Goal: Transaction & Acquisition: Purchase product/service

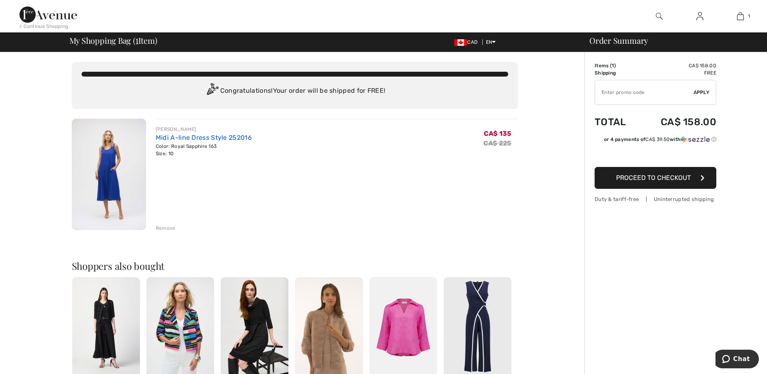
click at [194, 137] on link "Midi A-line Dress Style 252016" at bounding box center [204, 138] width 96 height 8
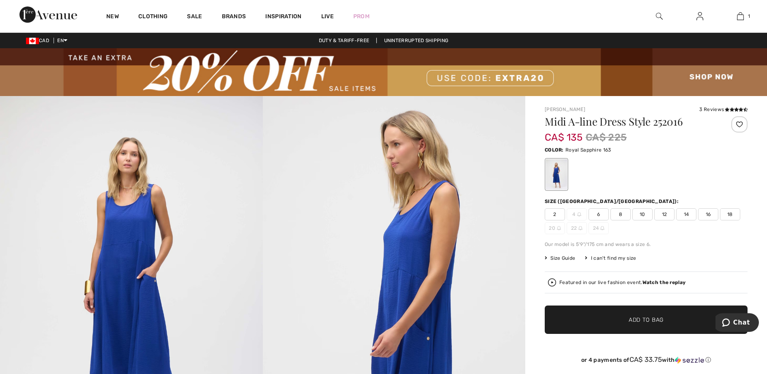
click at [646, 213] on span "10" at bounding box center [642, 215] width 20 height 12
click at [659, 319] on span "Add to Bag" at bounding box center [646, 320] width 35 height 9
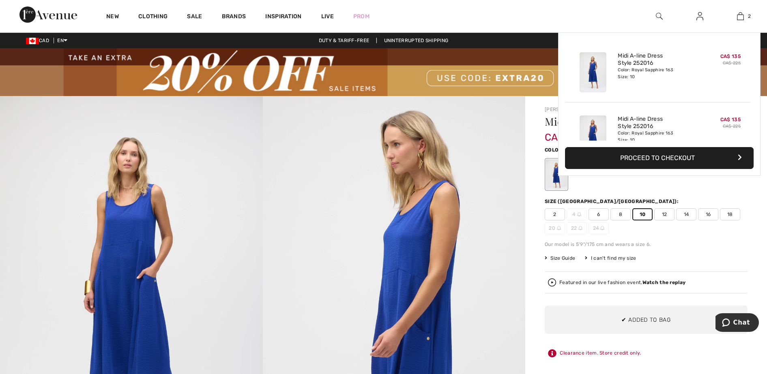
scroll to position [25, 0]
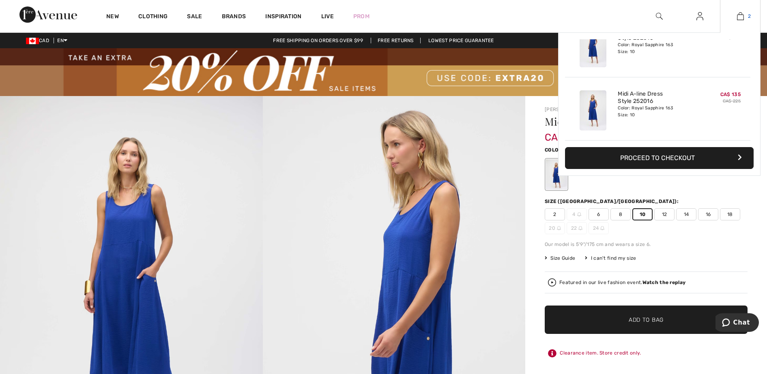
click at [745, 15] on link "2" at bounding box center [740, 16] width 40 height 10
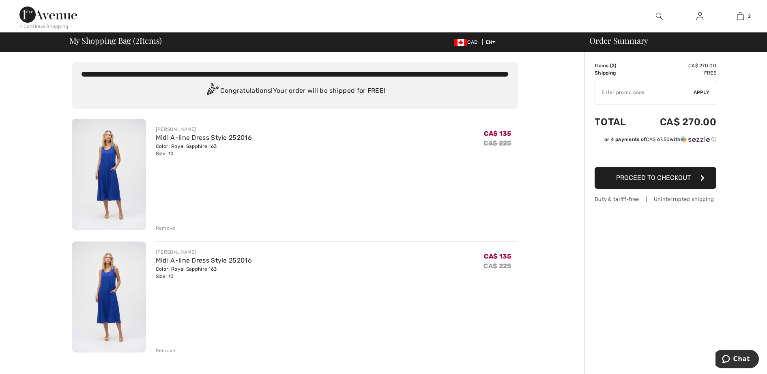
click at [167, 226] on div "Remove" at bounding box center [166, 228] width 20 height 7
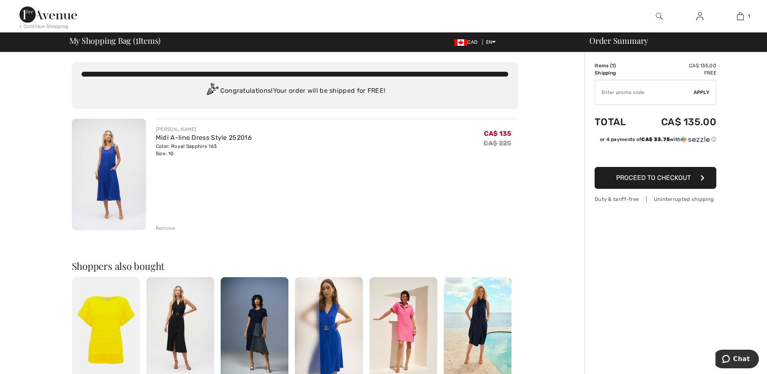
click at [479, 309] on img at bounding box center [478, 328] width 68 height 102
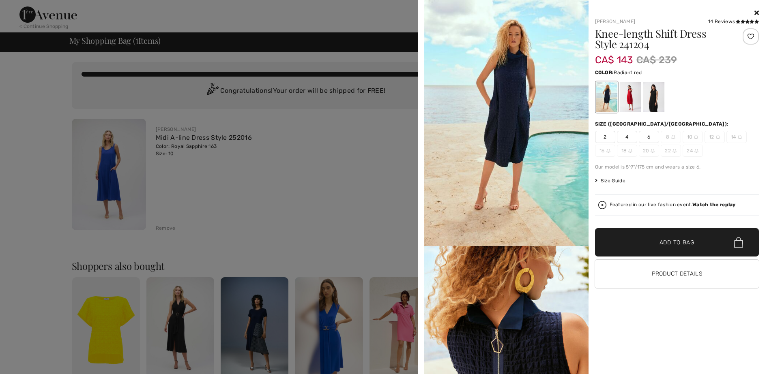
click at [628, 96] on div at bounding box center [629, 97] width 21 height 30
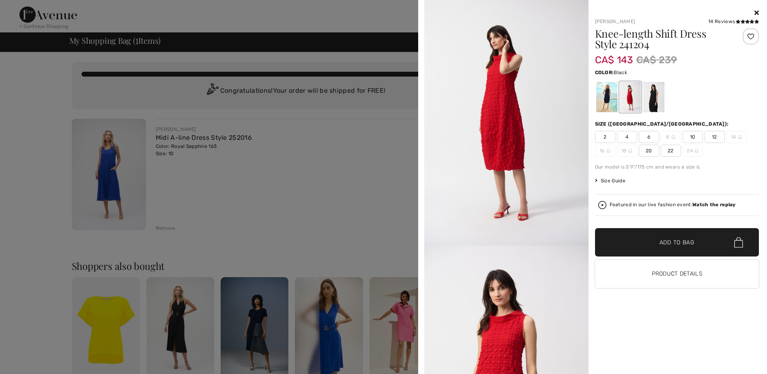
click at [654, 90] on div at bounding box center [653, 97] width 21 height 30
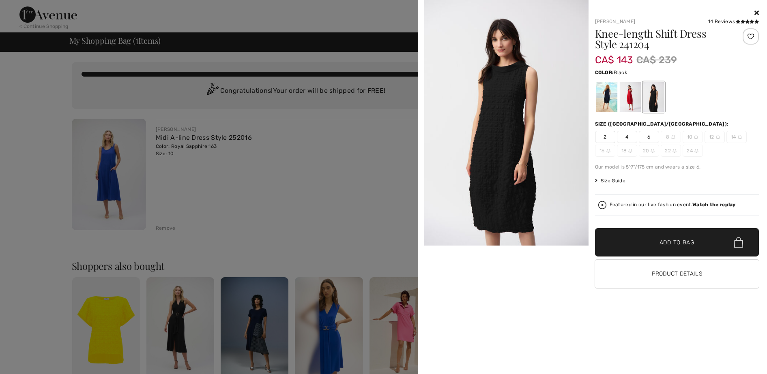
click at [356, 187] on div at bounding box center [383, 187] width 767 height 374
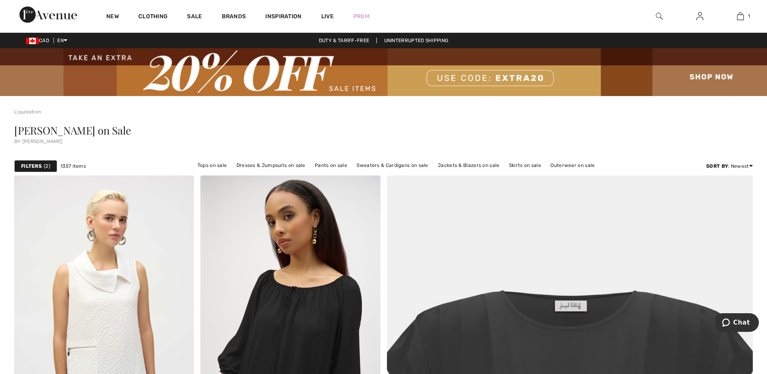
click at [719, 77] on img at bounding box center [383, 72] width 767 height 48
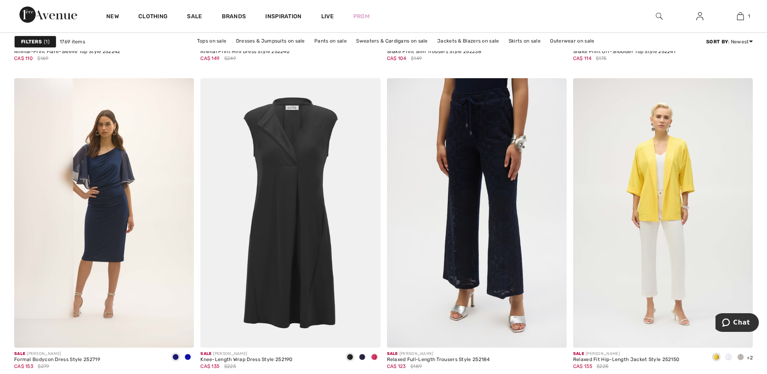
scroll to position [3452, 0]
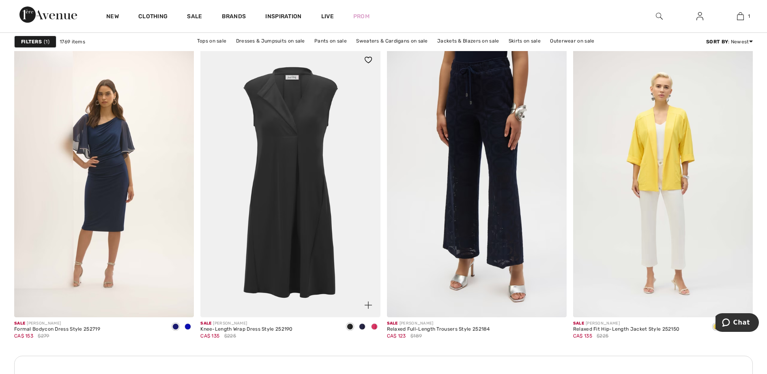
click at [376, 327] on span at bounding box center [374, 327] width 6 height 6
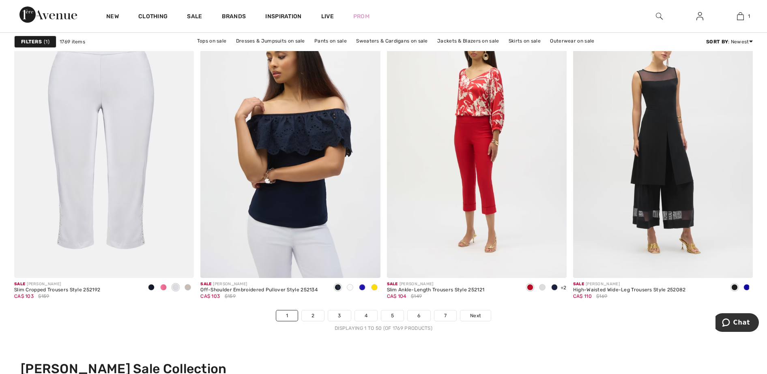
scroll to position [4506, 0]
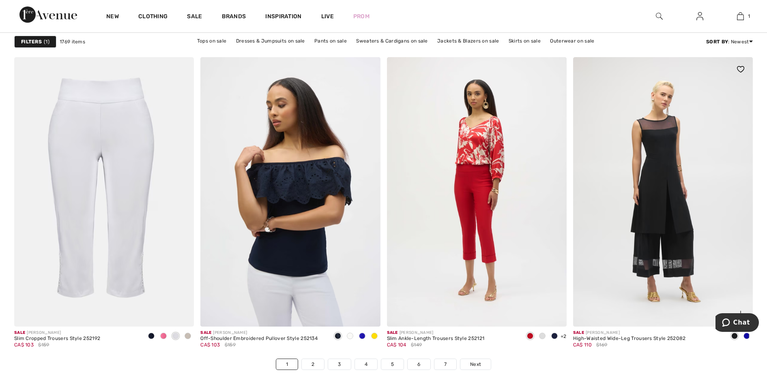
click at [747, 337] on span at bounding box center [747, 336] width 6 height 6
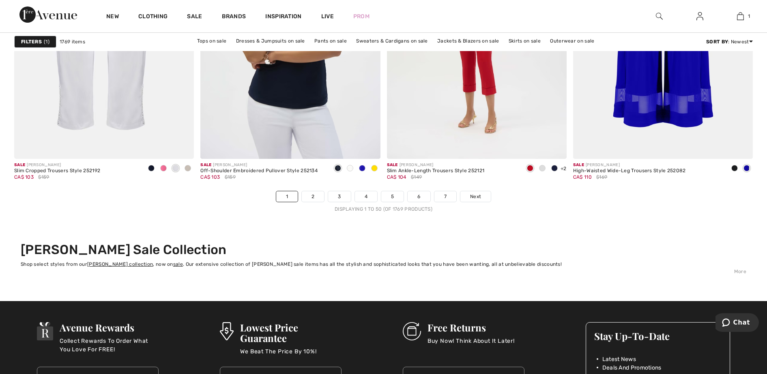
scroll to position [4686, 0]
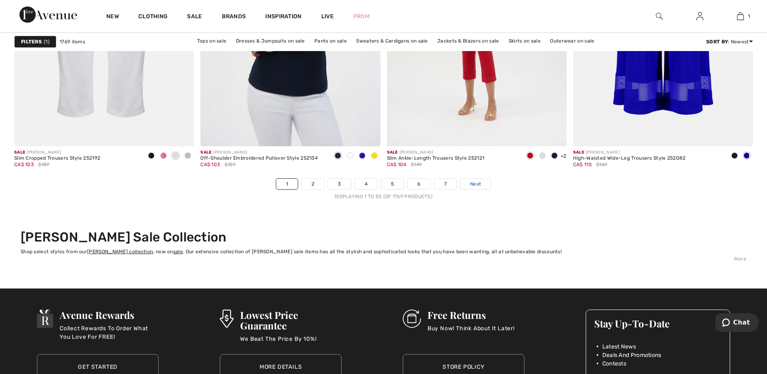
click at [479, 183] on span "Next" at bounding box center [475, 184] width 11 height 7
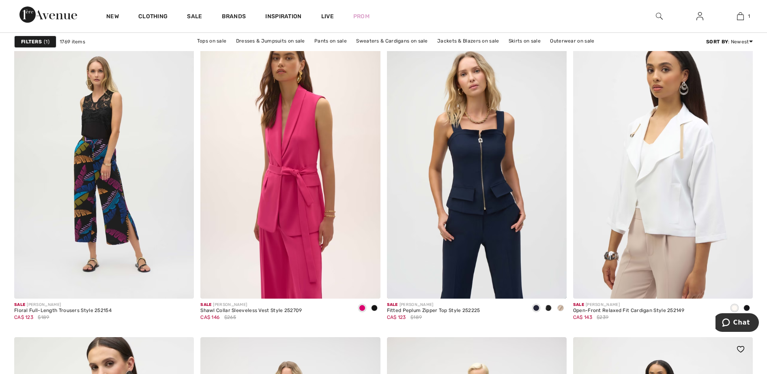
scroll to position [1813, 0]
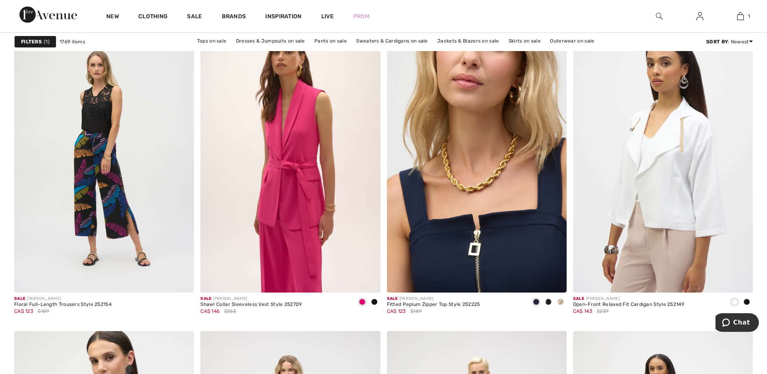
click at [465, 248] on img at bounding box center [477, 158] width 180 height 270
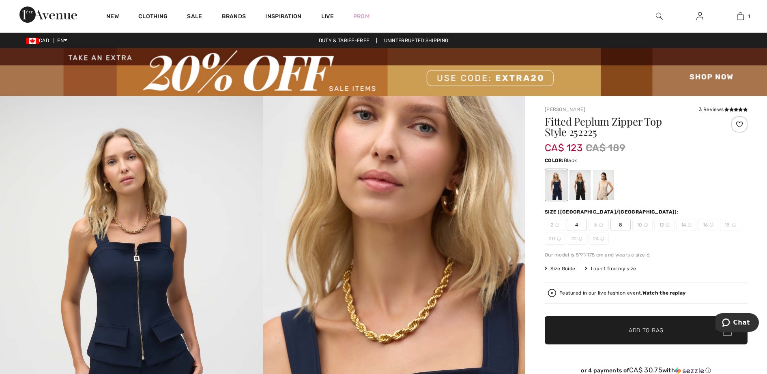
drag, startPoint x: 0, startPoint y: 0, endPoint x: 584, endPoint y: 188, distance: 613.8
click at [584, 188] on div at bounding box center [580, 185] width 21 height 30
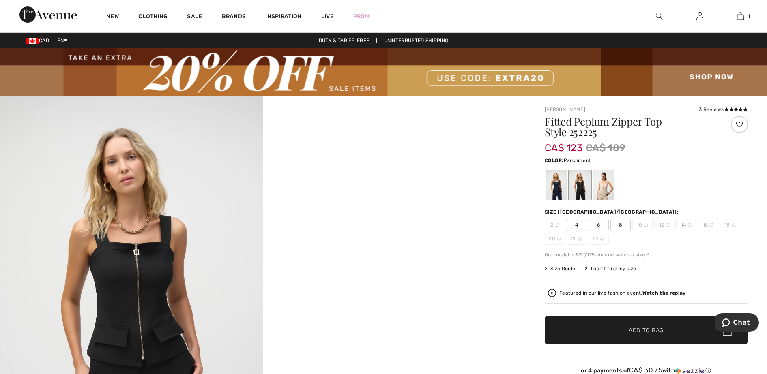
click at [608, 186] on div at bounding box center [603, 185] width 21 height 30
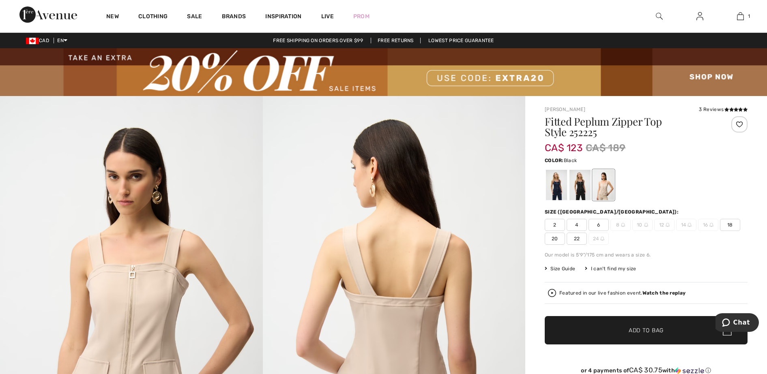
click at [581, 186] on div at bounding box center [580, 185] width 21 height 30
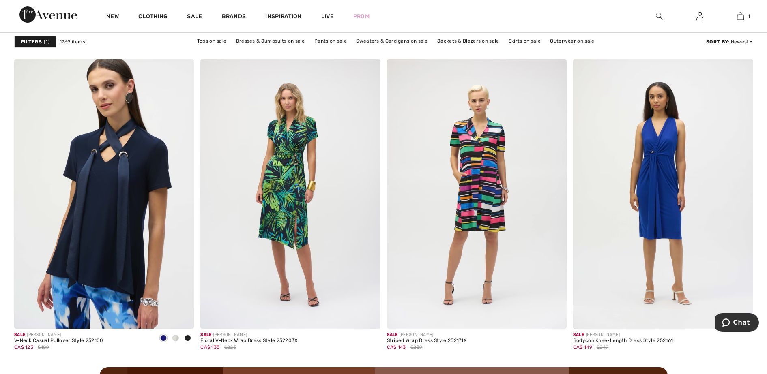
scroll to position [2092, 0]
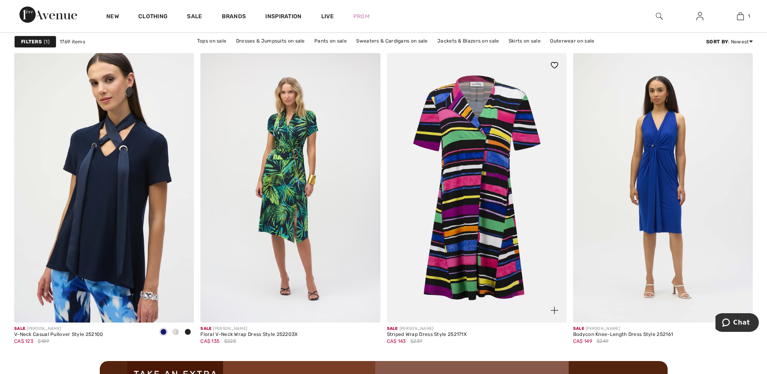
click at [479, 236] on img at bounding box center [477, 188] width 180 height 270
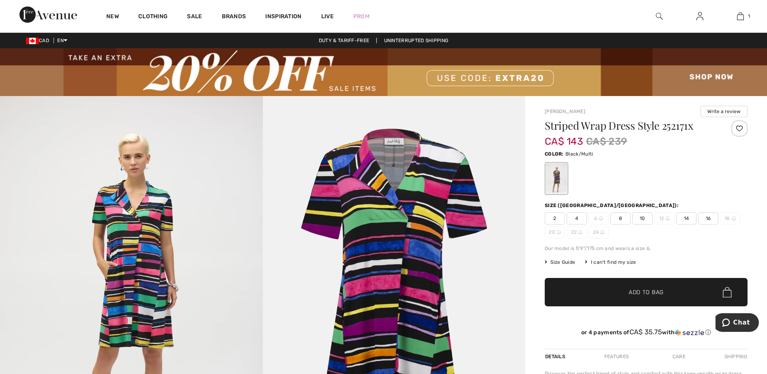
click at [643, 217] on span "10" at bounding box center [642, 219] width 20 height 12
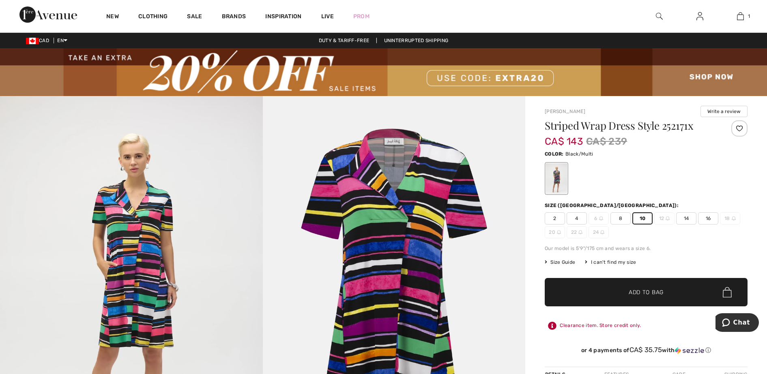
click at [639, 297] on span "✔ Added to Bag Add to Bag" at bounding box center [646, 292] width 203 height 28
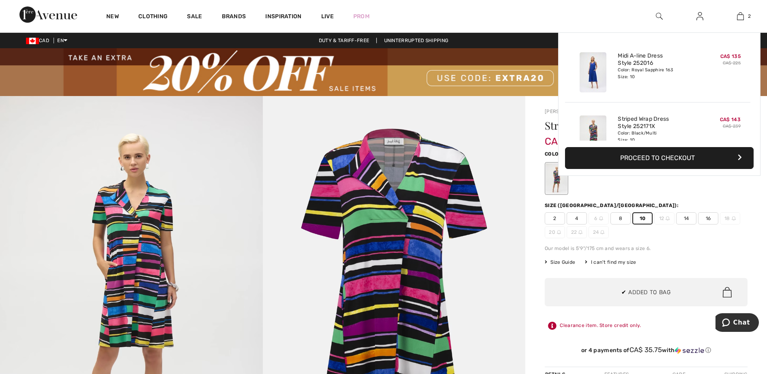
scroll to position [25, 0]
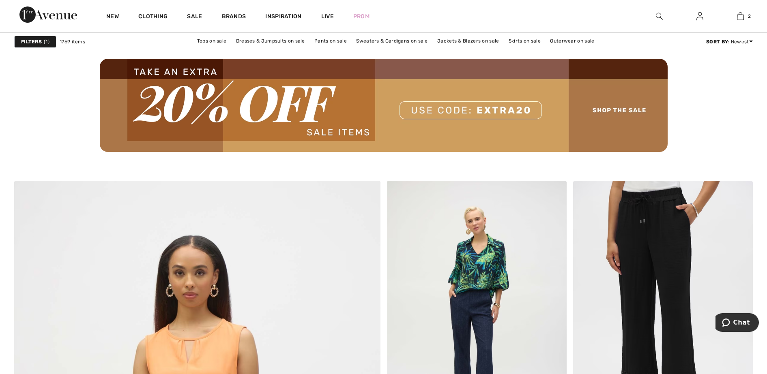
scroll to position [2535, 0]
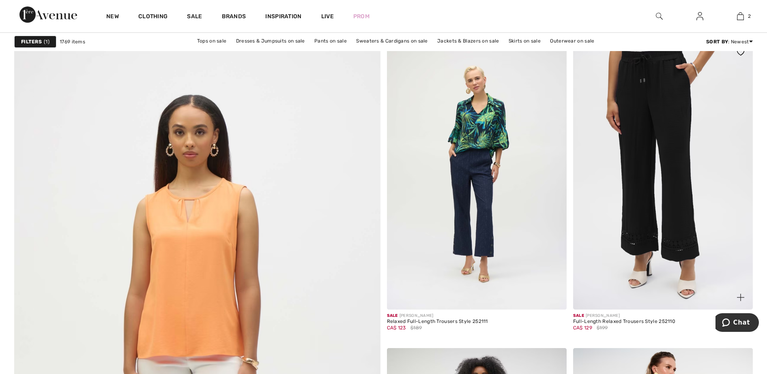
click at [645, 77] on img at bounding box center [663, 175] width 180 height 270
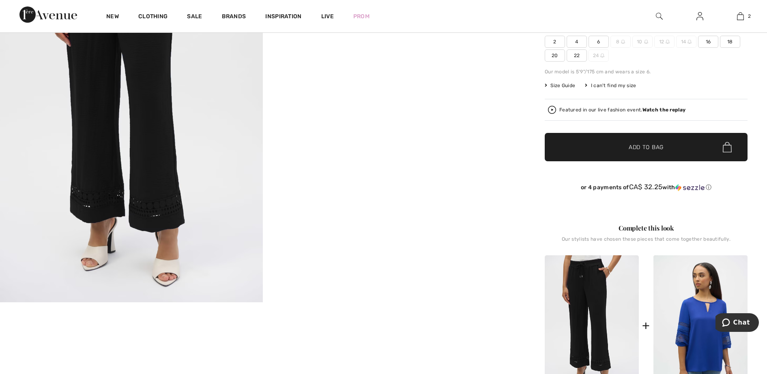
scroll to position [197, 0]
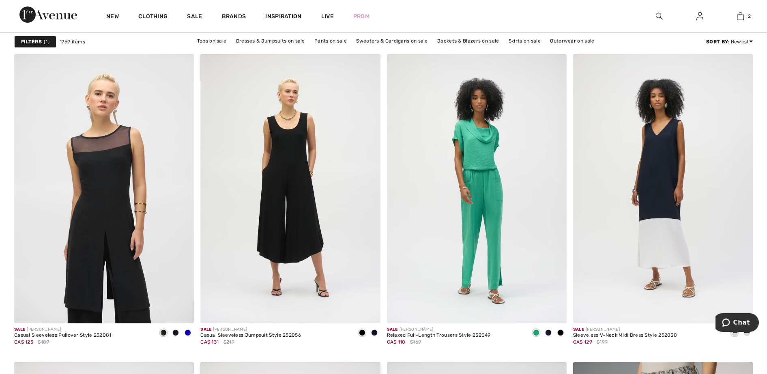
scroll to position [3174, 0]
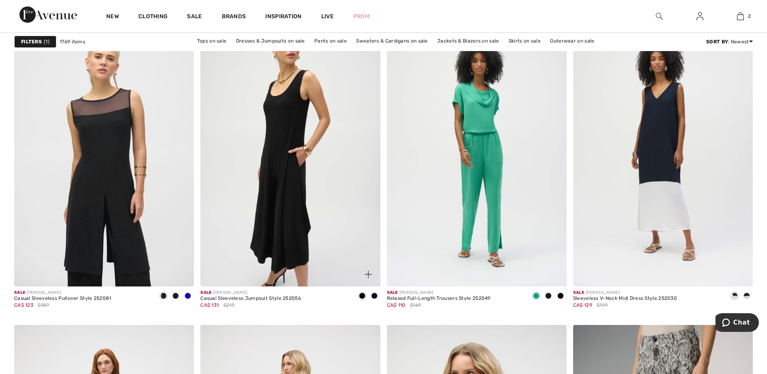
click at [282, 128] on img at bounding box center [290, 152] width 180 height 270
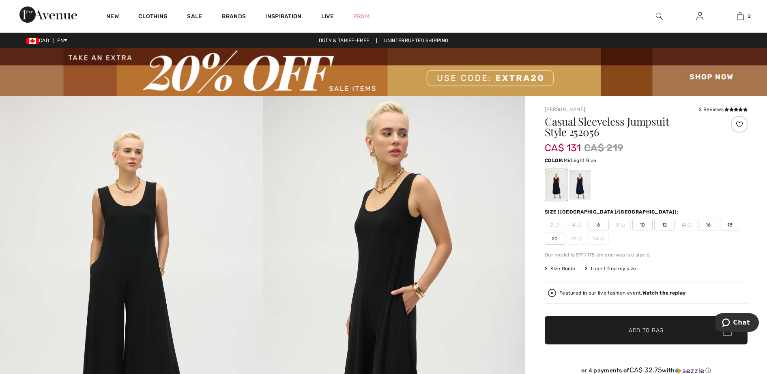
click at [583, 190] on div at bounding box center [580, 185] width 21 height 30
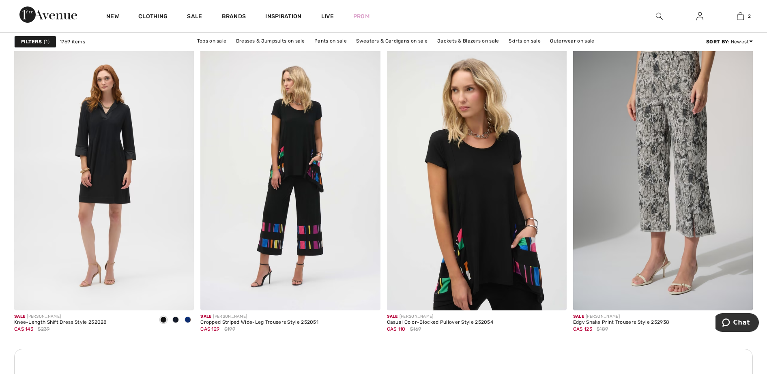
scroll to position [3483, 0]
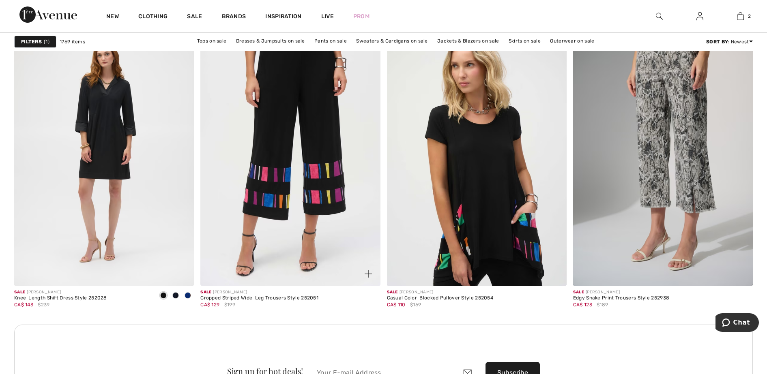
click at [310, 125] on img at bounding box center [290, 152] width 180 height 270
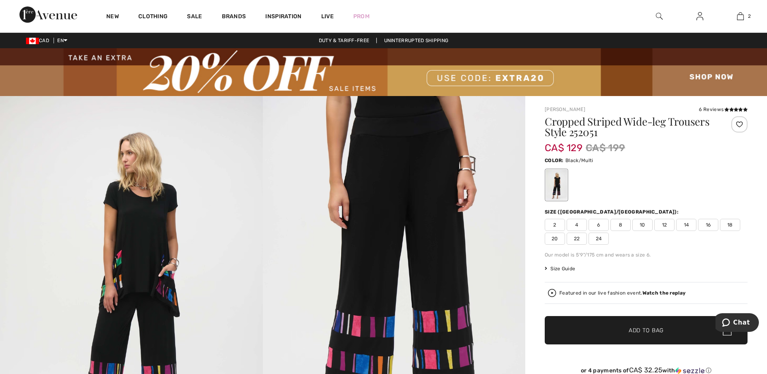
click at [667, 225] on span "12" at bounding box center [664, 225] width 20 height 12
click at [634, 333] on span "Add to Bag" at bounding box center [646, 331] width 35 height 9
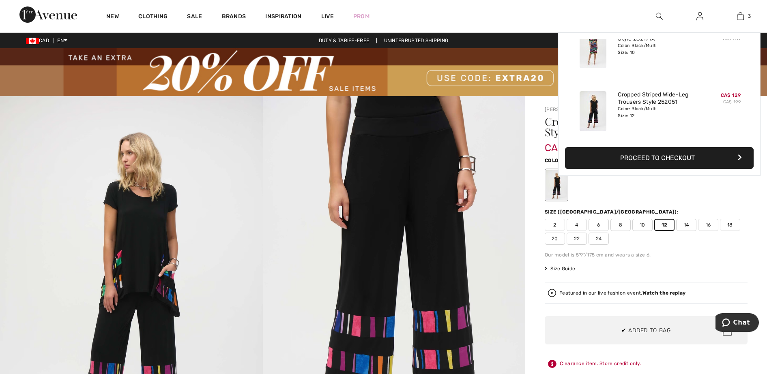
scroll to position [88, 0]
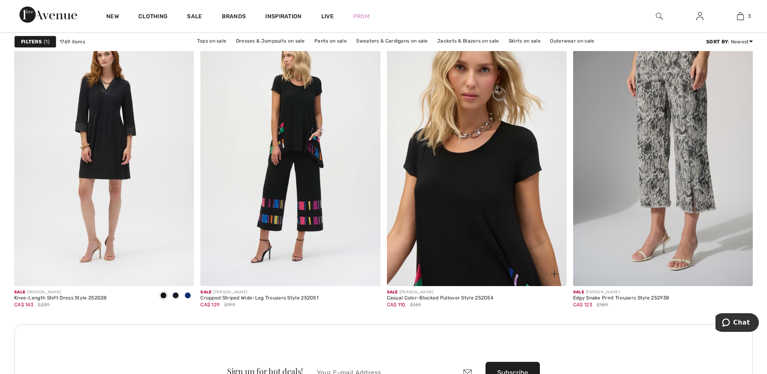
click at [502, 187] on img at bounding box center [477, 152] width 180 height 270
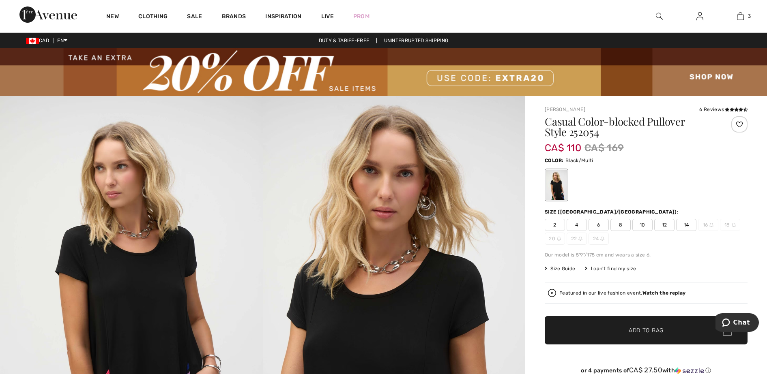
click at [642, 227] on span "10" at bounding box center [642, 225] width 20 height 12
click at [646, 333] on span "Add to Bag" at bounding box center [646, 331] width 35 height 9
click at [709, 113] on div "Joseph Ribkoff 6 Reviews 6 Reviews Casual Color-blocked Pullover Style 252054 C…" at bounding box center [646, 255] width 203 height 299
click at [707, 111] on div "6 Reviews" at bounding box center [723, 109] width 48 height 7
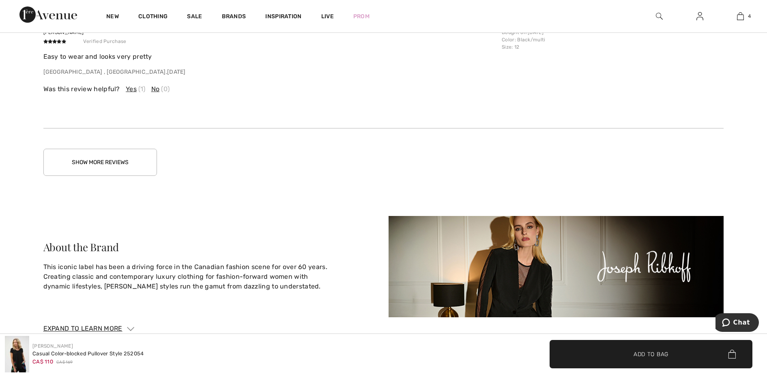
scroll to position [1870, 0]
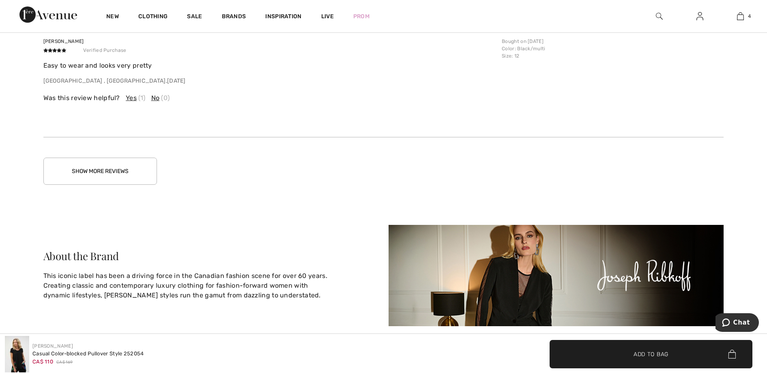
click at [116, 176] on button "Show More Reviews" at bounding box center [100, 171] width 114 height 27
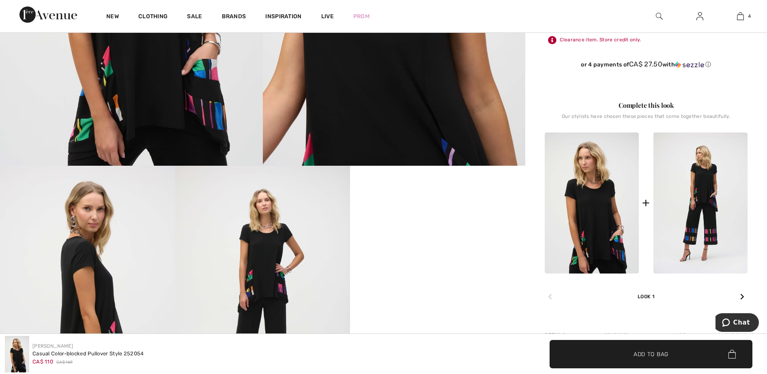
scroll to position [0, 0]
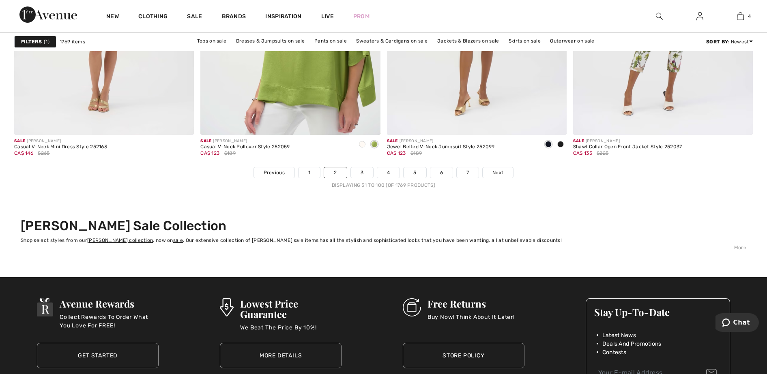
scroll to position [4705, 0]
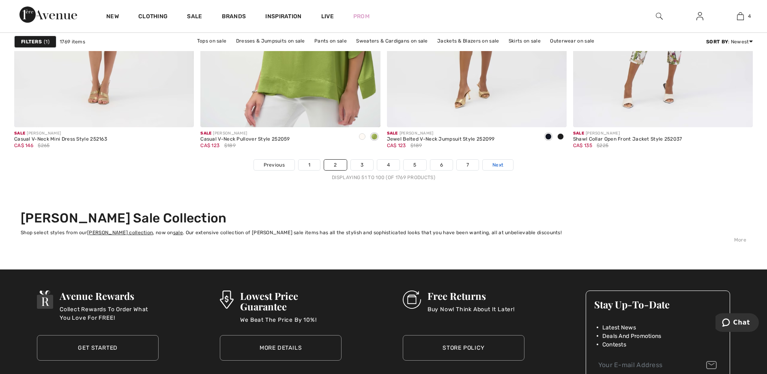
click at [504, 167] on link "Next" at bounding box center [498, 165] width 30 height 11
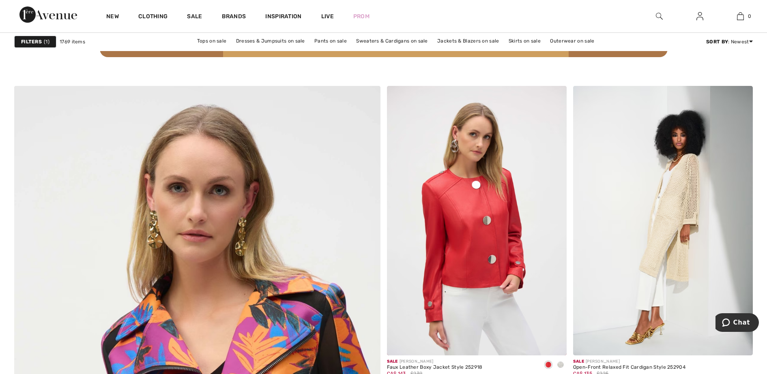
scroll to position [2563, 0]
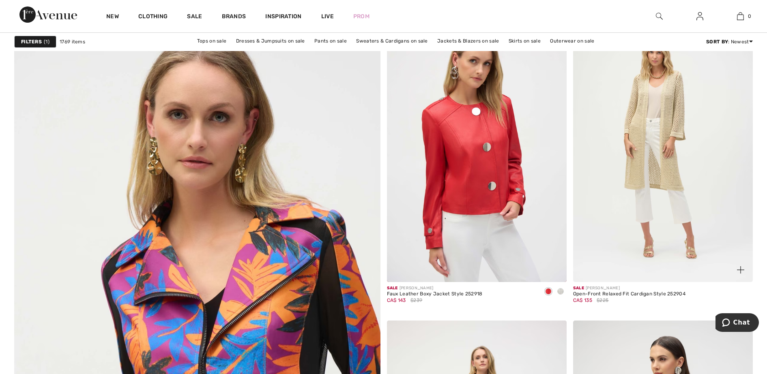
click at [639, 84] on img at bounding box center [663, 148] width 180 height 270
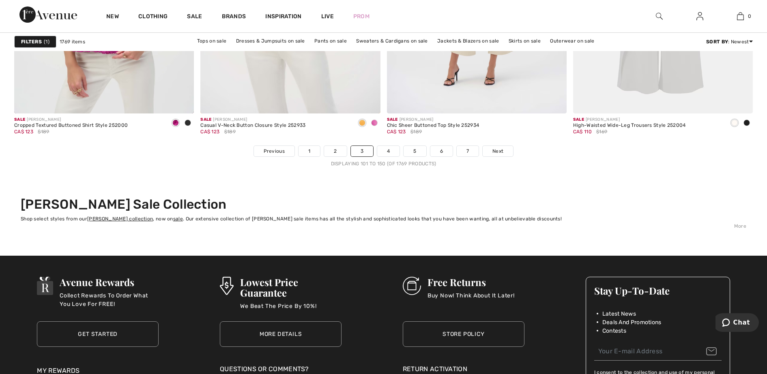
scroll to position [4725, 0]
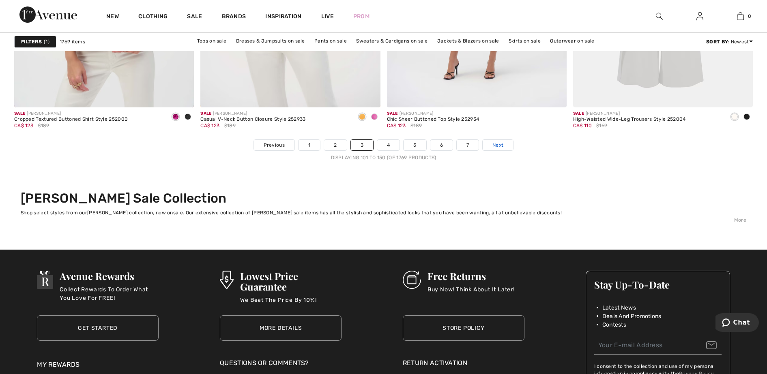
click at [505, 146] on link "Next" at bounding box center [498, 145] width 30 height 11
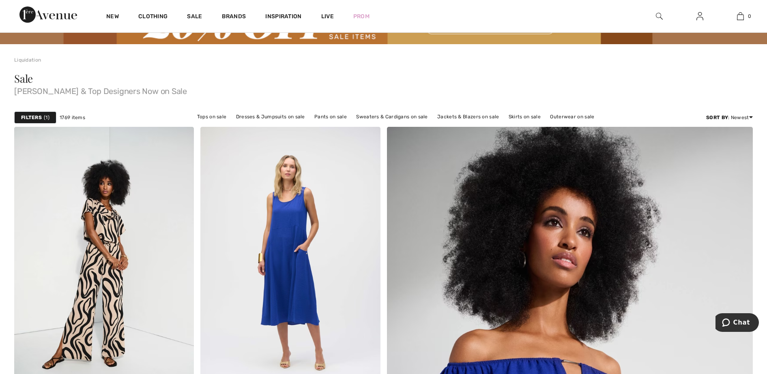
scroll to position [113, 0]
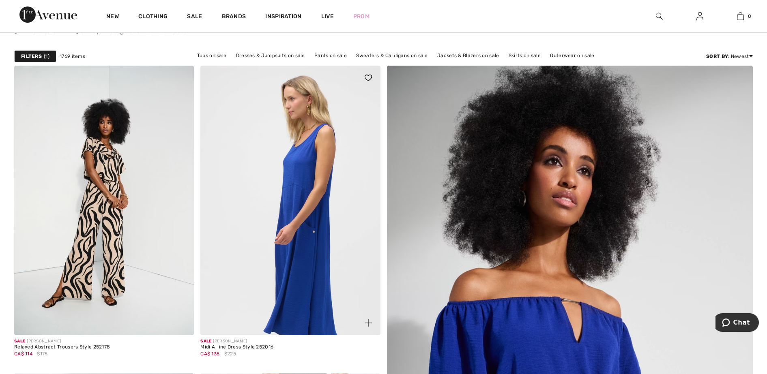
click at [300, 171] on img at bounding box center [290, 201] width 180 height 270
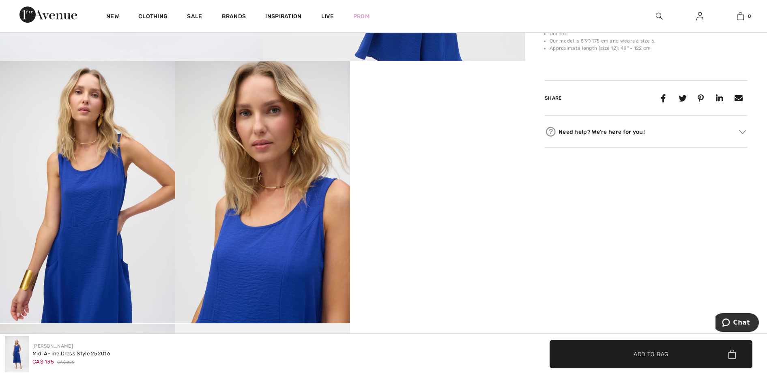
scroll to position [474, 0]
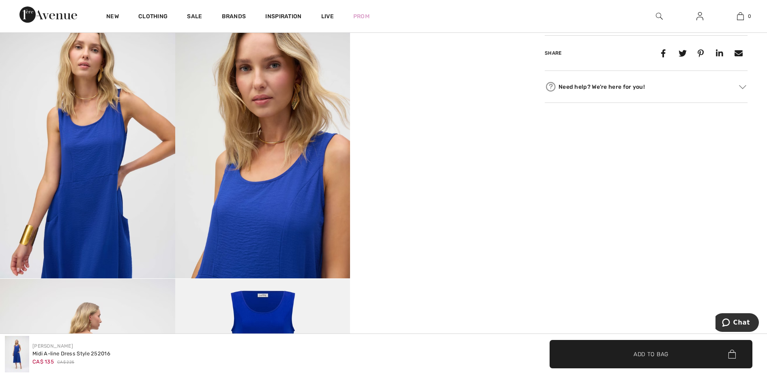
click at [417, 104] on video "Your browser does not support the video tag." at bounding box center [437, 60] width 175 height 88
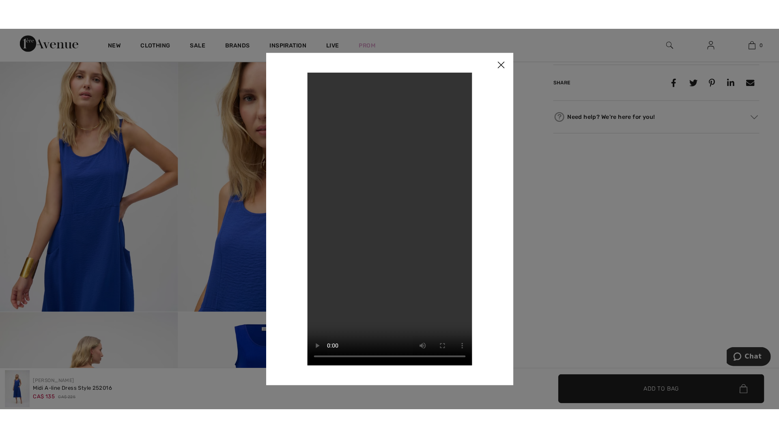
scroll to position [484, 0]
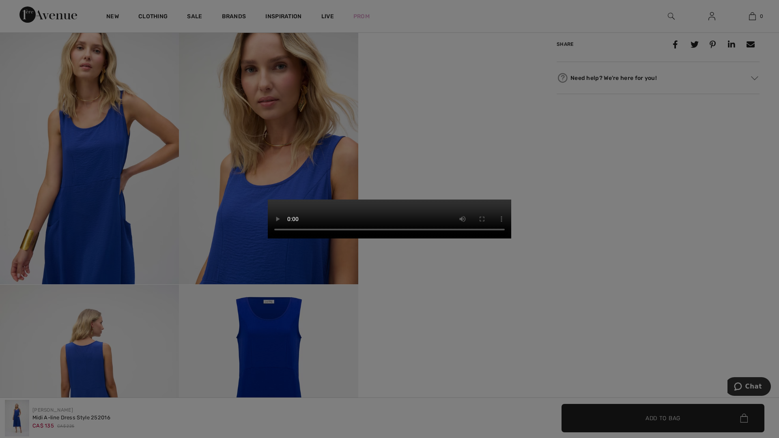
click at [452, 200] on video "Your browser does not support the video tag." at bounding box center [389, 219] width 243 height 39
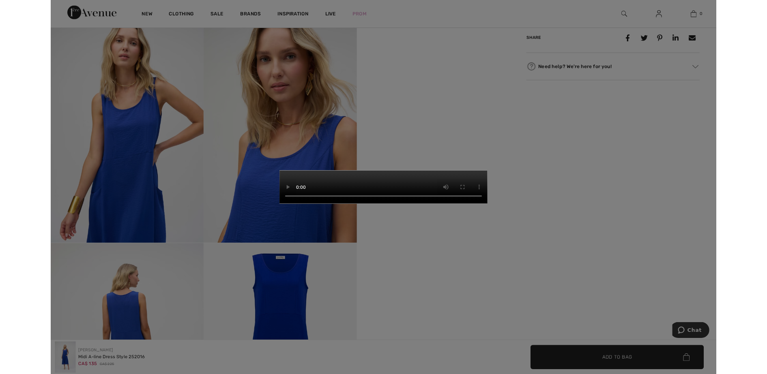
scroll to position [474, 0]
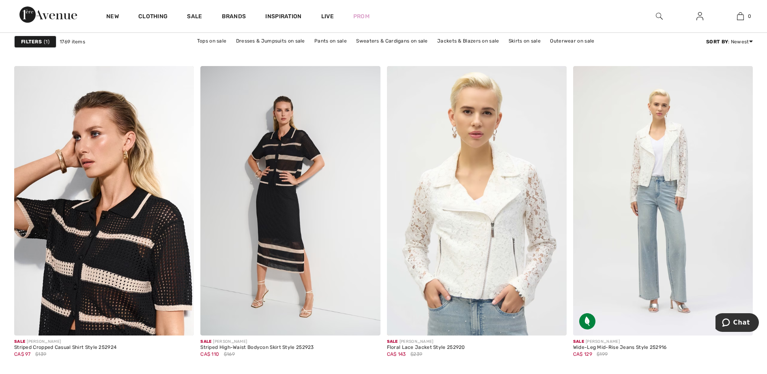
scroll to position [3132, 0]
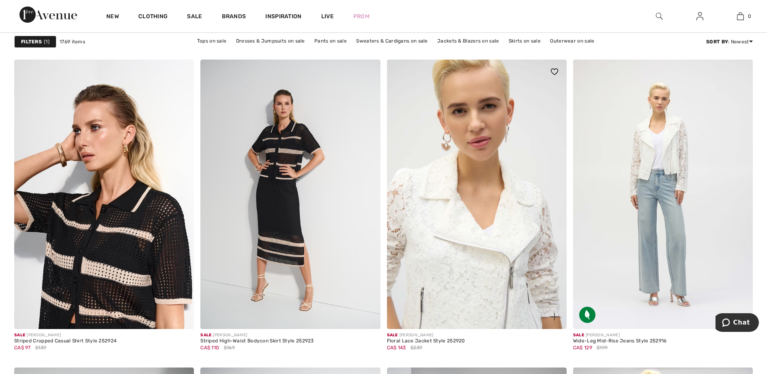
click at [480, 273] on img at bounding box center [477, 195] width 180 height 270
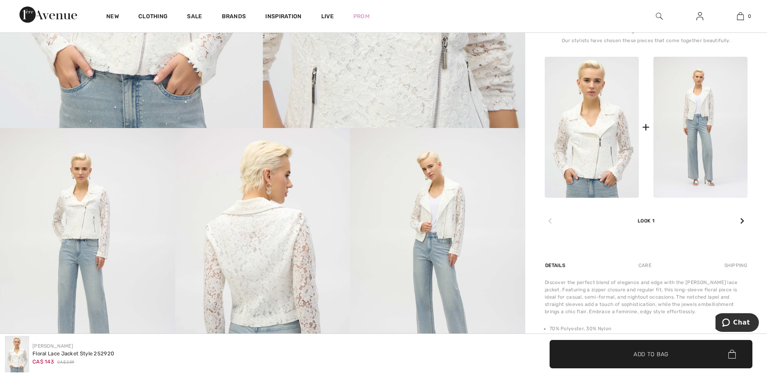
scroll to position [420, 0]
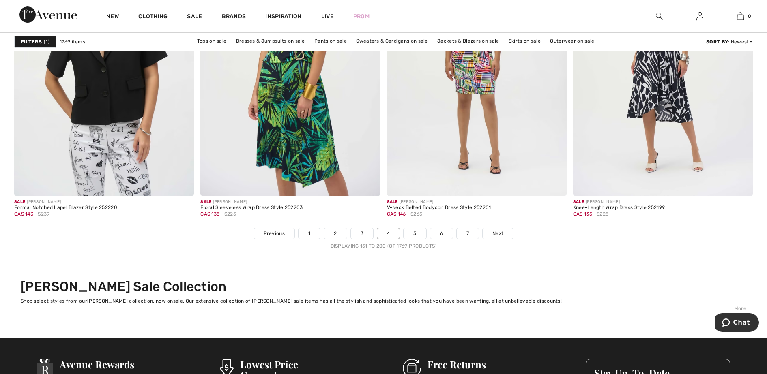
scroll to position [4783, 0]
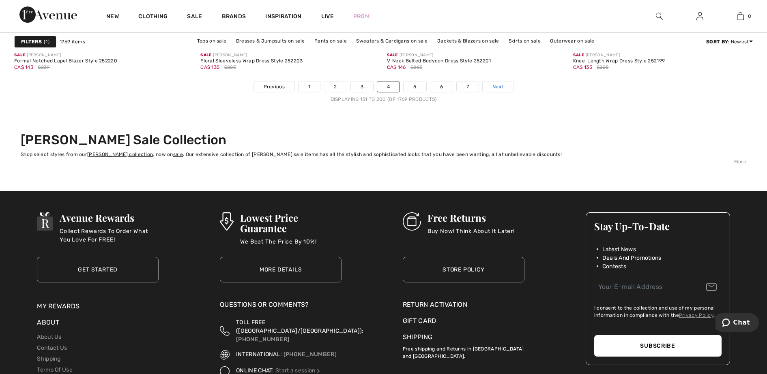
click at [505, 86] on link "Next" at bounding box center [498, 87] width 30 height 11
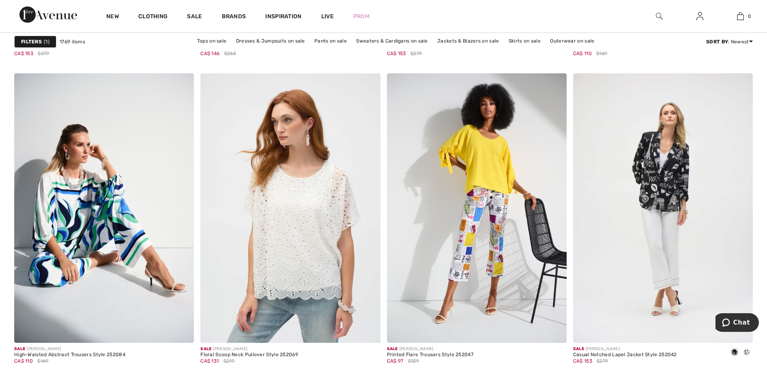
scroll to position [1067, 0]
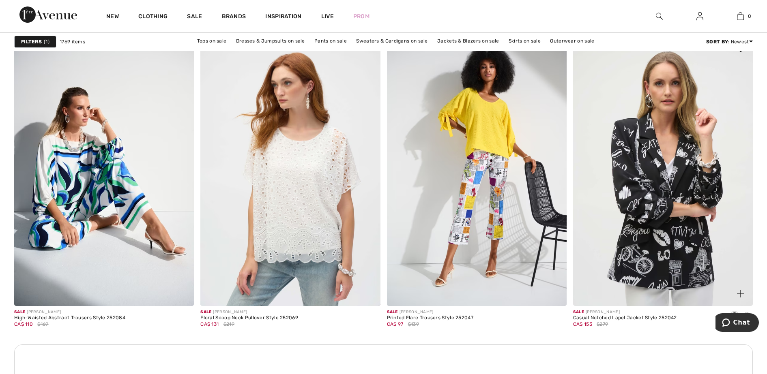
click at [649, 244] on img at bounding box center [663, 172] width 180 height 270
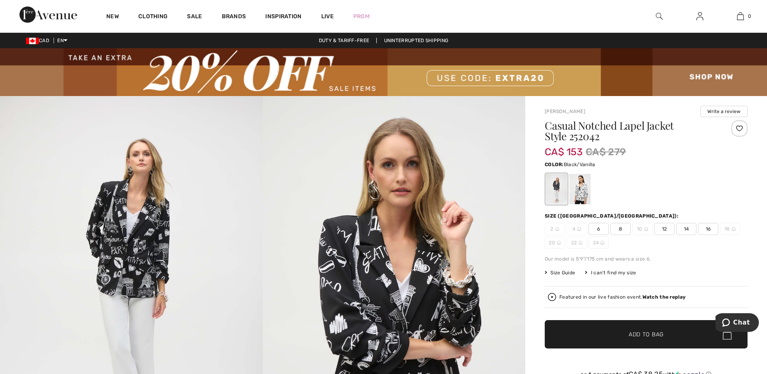
click at [144, 248] on img at bounding box center [131, 293] width 263 height 394
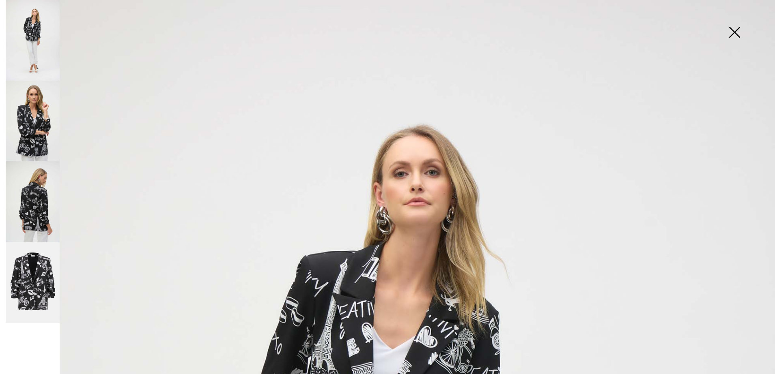
click at [49, 203] on img at bounding box center [33, 201] width 54 height 81
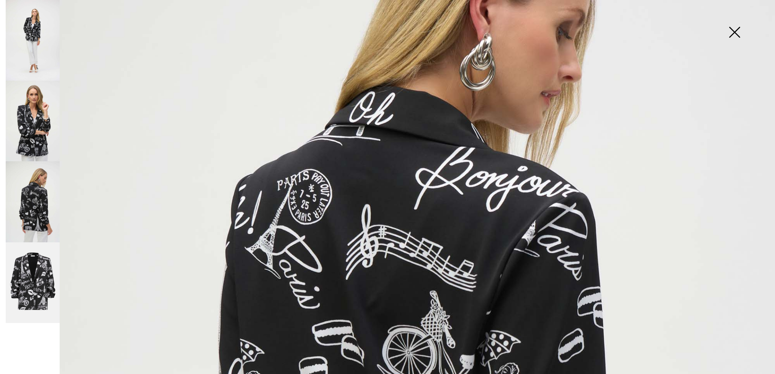
scroll to position [447, 0]
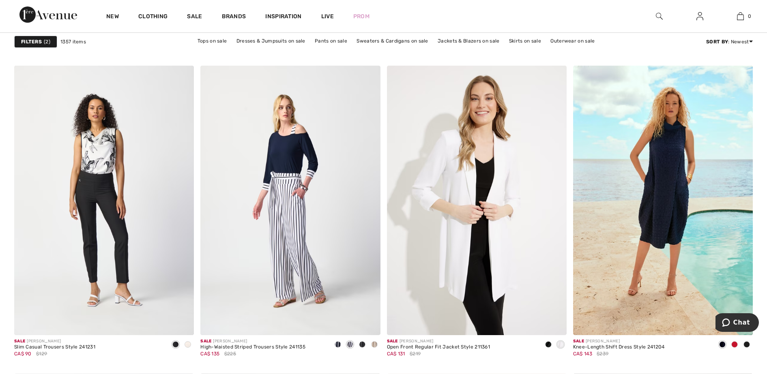
scroll to position [1816, 0]
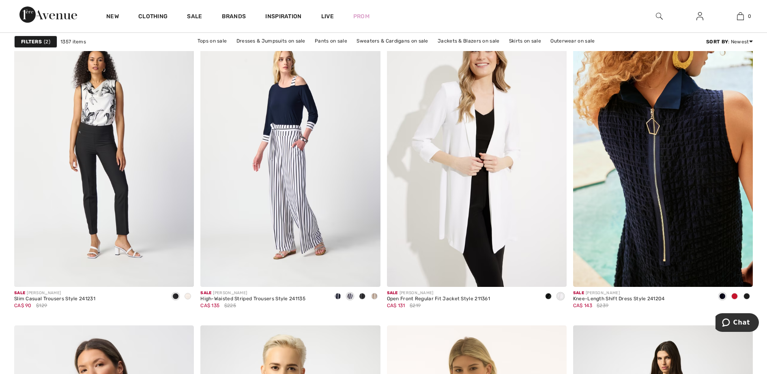
click at [686, 129] on img at bounding box center [663, 152] width 180 height 270
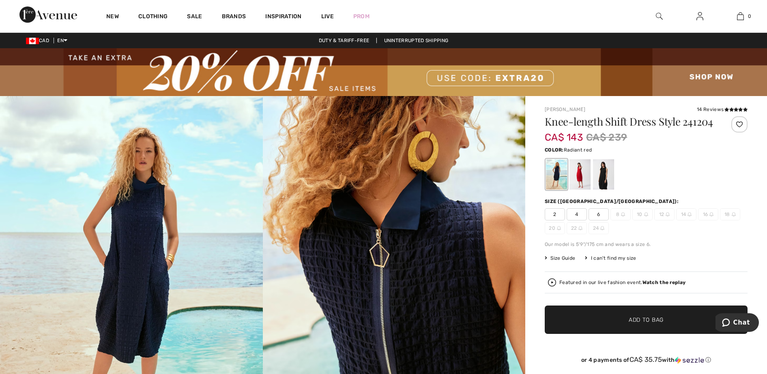
click at [585, 179] on div at bounding box center [580, 174] width 21 height 30
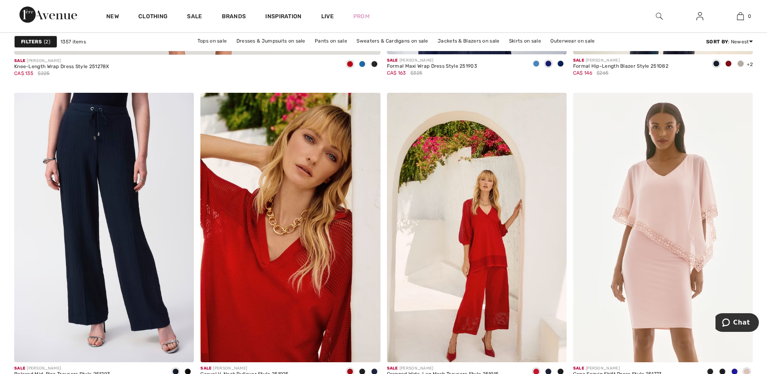
scroll to position [3114, 0]
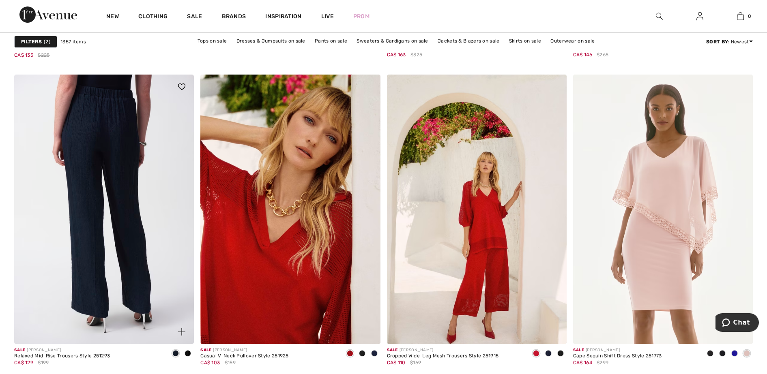
click at [104, 105] on img at bounding box center [104, 210] width 180 height 270
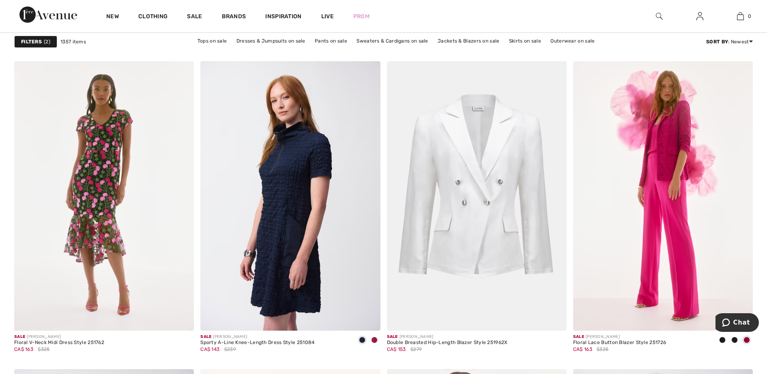
scroll to position [3924, 0]
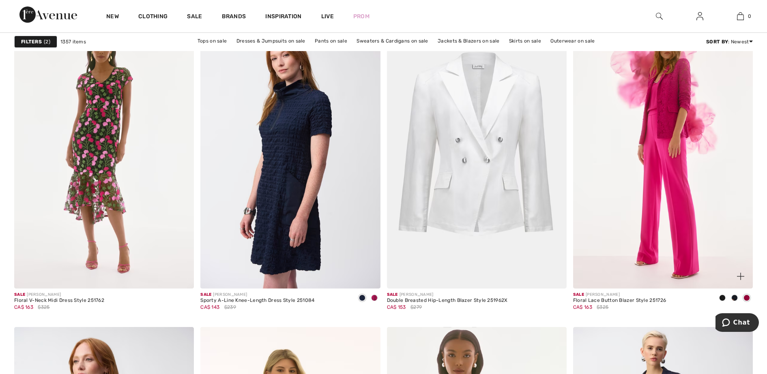
click at [737, 296] on span at bounding box center [734, 298] width 6 height 6
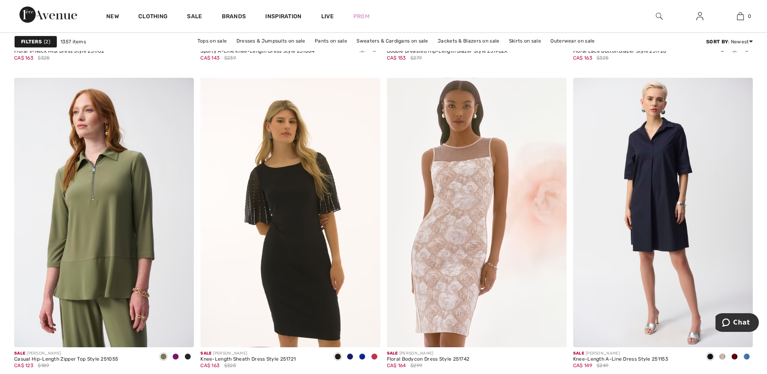
scroll to position [4179, 0]
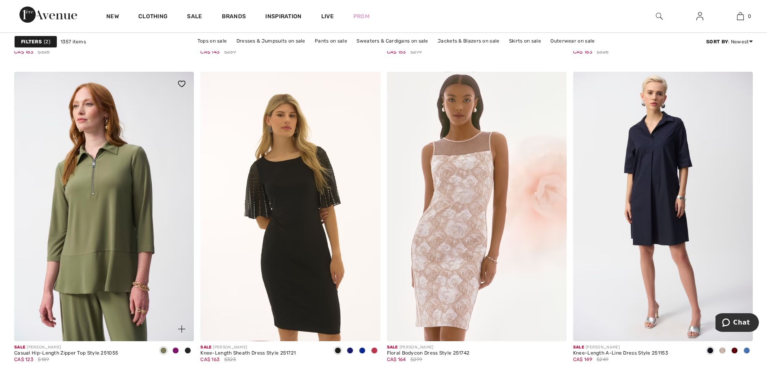
click at [177, 351] on span at bounding box center [175, 351] width 6 height 6
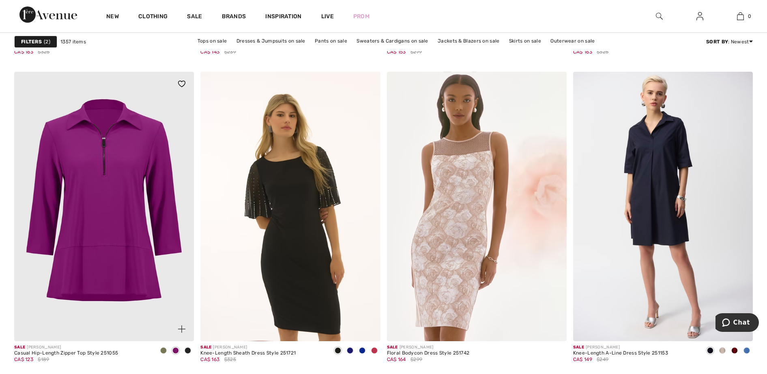
click at [188, 348] on span at bounding box center [188, 351] width 6 height 6
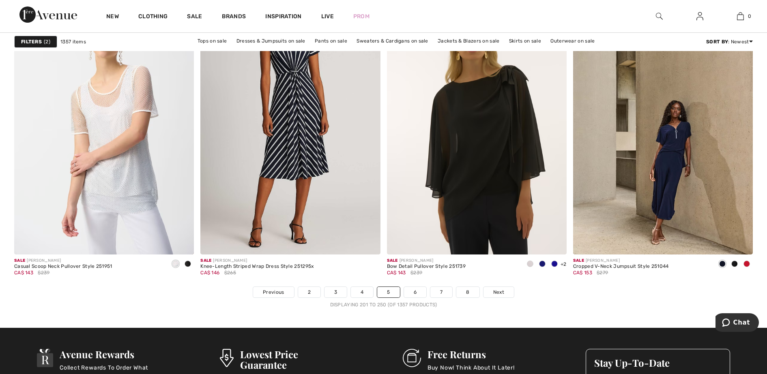
scroll to position [4563, 0]
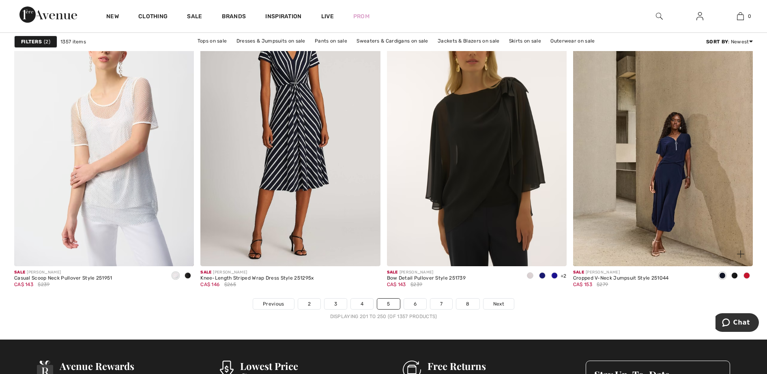
click at [744, 271] on div at bounding box center [747, 276] width 12 height 13
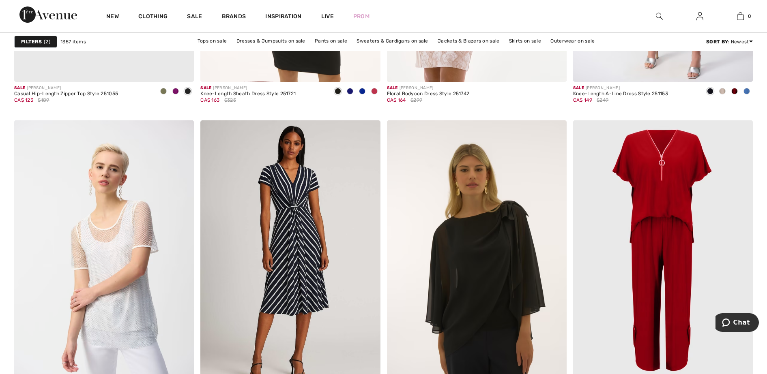
scroll to position [4517, 0]
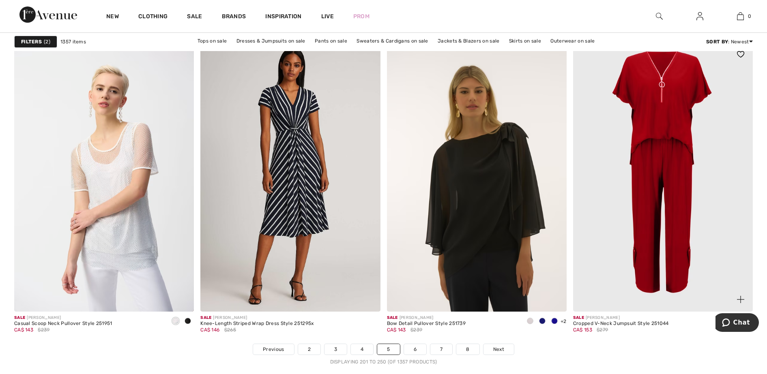
click at [635, 256] on img at bounding box center [663, 177] width 180 height 270
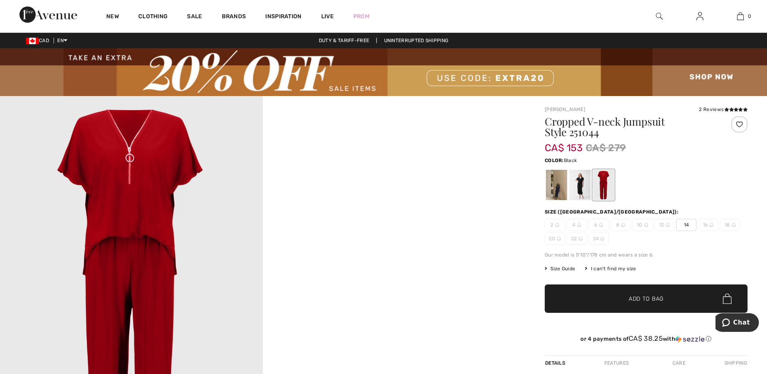
click at [582, 187] on div at bounding box center [580, 185] width 21 height 30
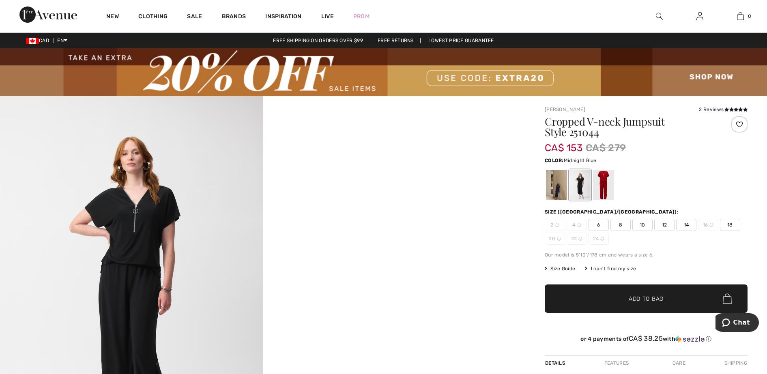
click at [557, 188] on div at bounding box center [556, 185] width 21 height 30
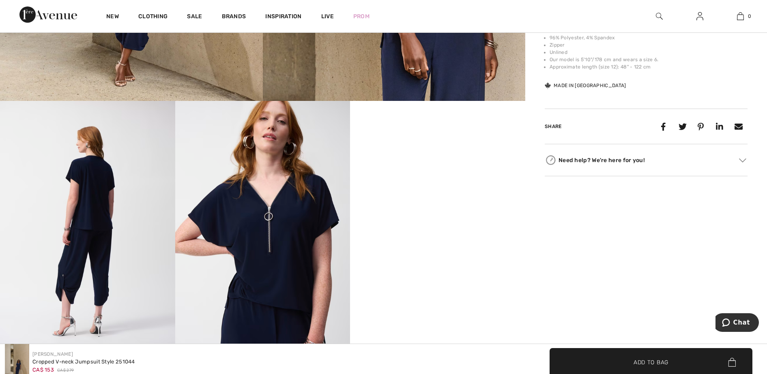
scroll to position [412, 0]
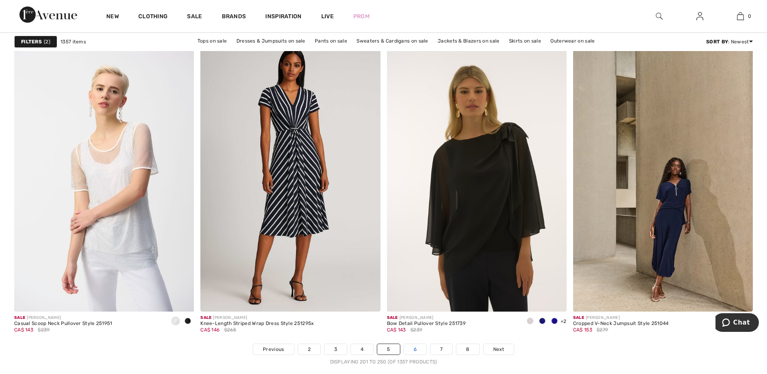
click at [419, 352] on link "6" at bounding box center [415, 349] width 22 height 11
